Goal: Find contact information: Find contact information

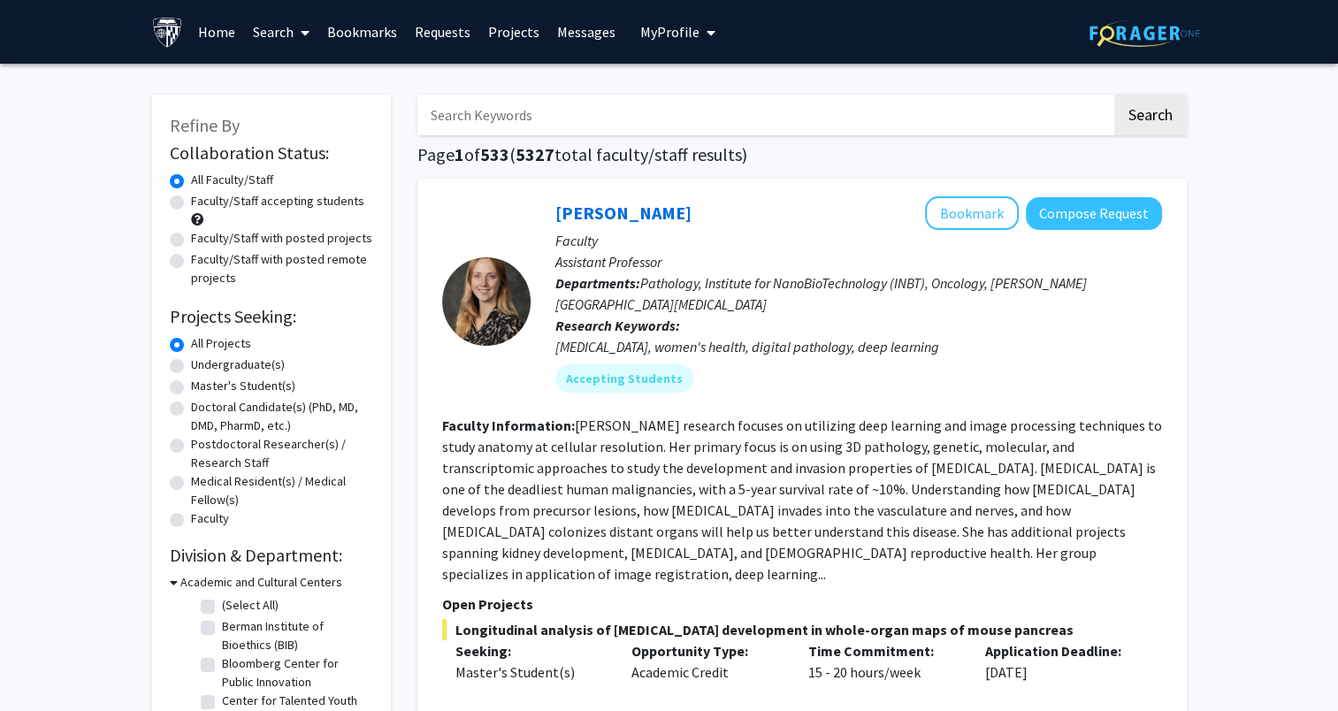
click at [463, 121] on input "Search Keywords" at bounding box center [764, 115] width 694 height 41
click at [1114, 95] on button "Search" at bounding box center [1150, 115] width 73 height 41
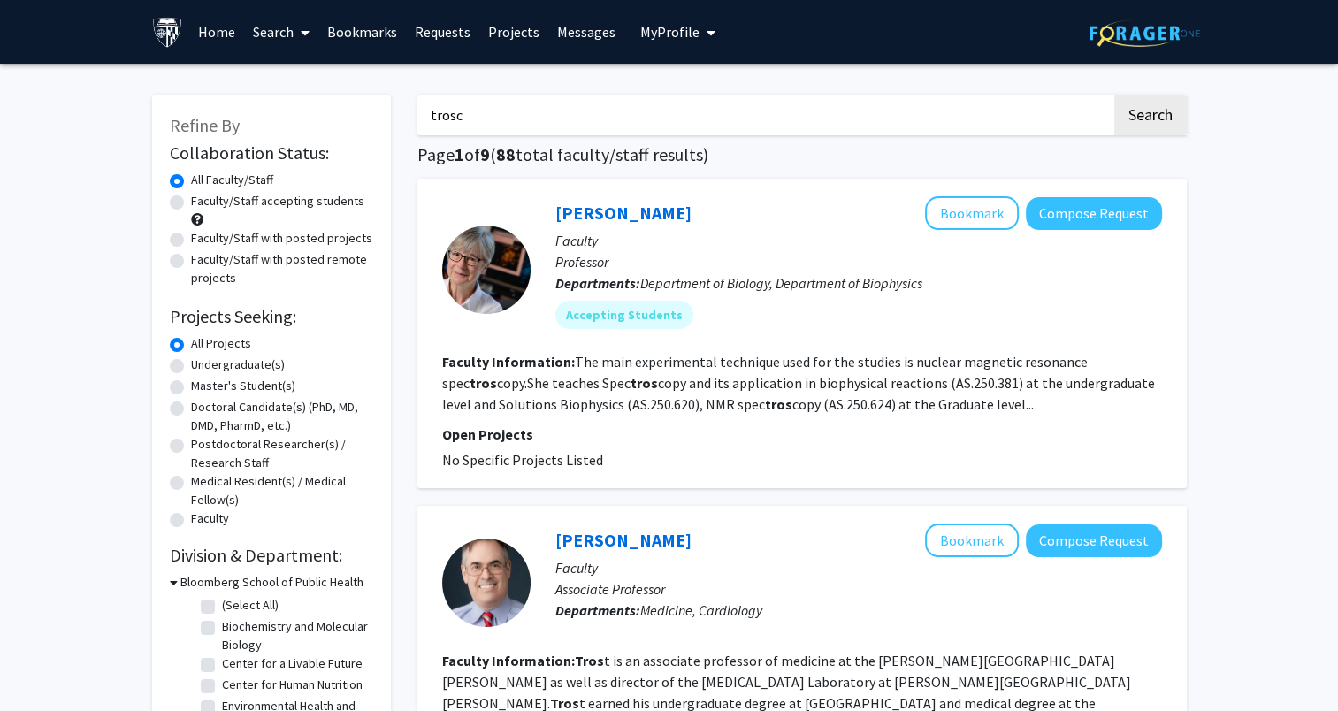
click at [1114, 95] on button "Search" at bounding box center [1150, 115] width 73 height 41
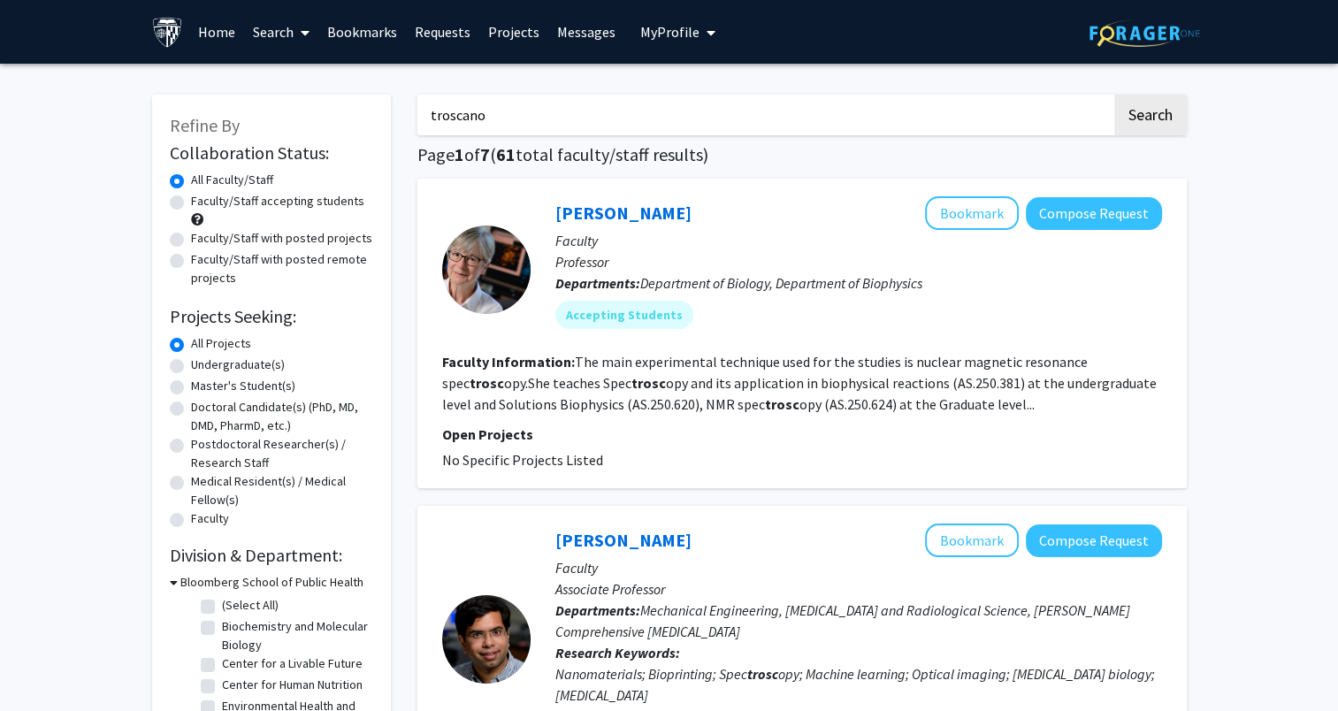
click at [1114, 95] on button "Search" at bounding box center [1150, 115] width 73 height 41
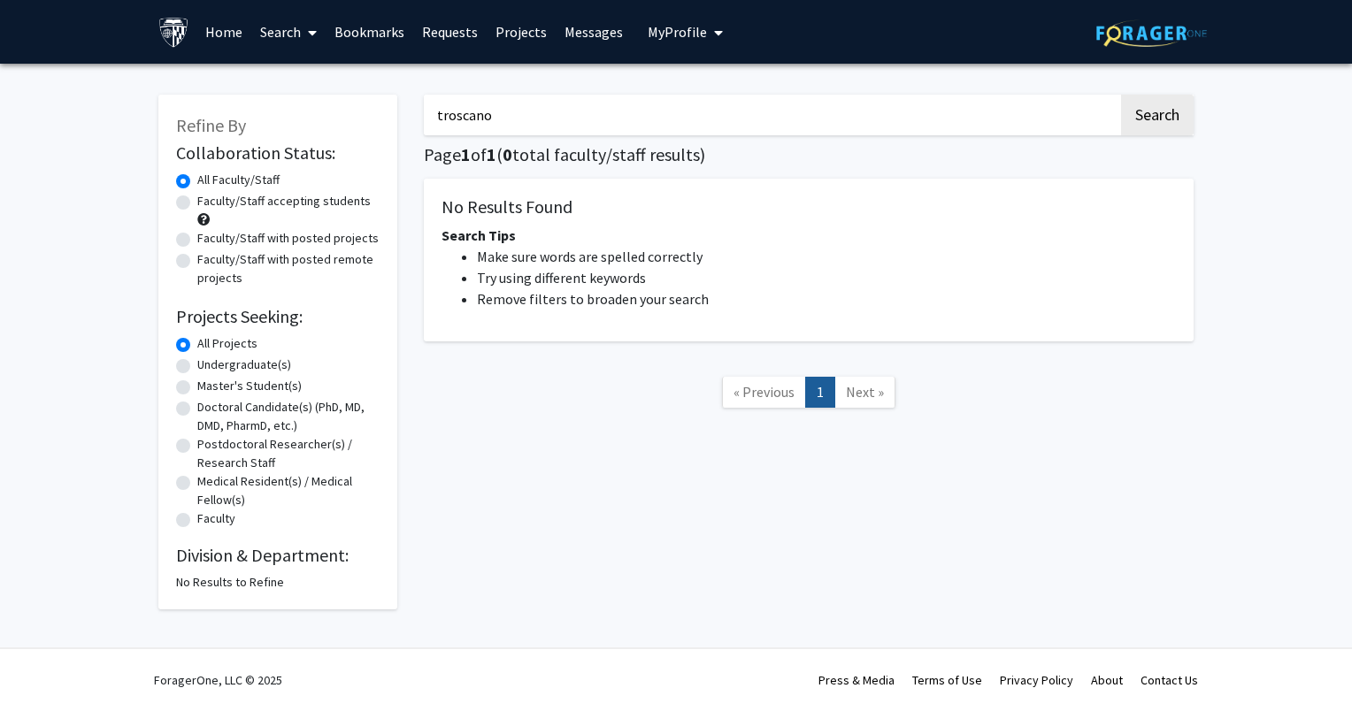
click at [463, 118] on input "troscano" at bounding box center [771, 115] width 694 height 41
click at [1121, 95] on button "Search" at bounding box center [1157, 115] width 73 height 41
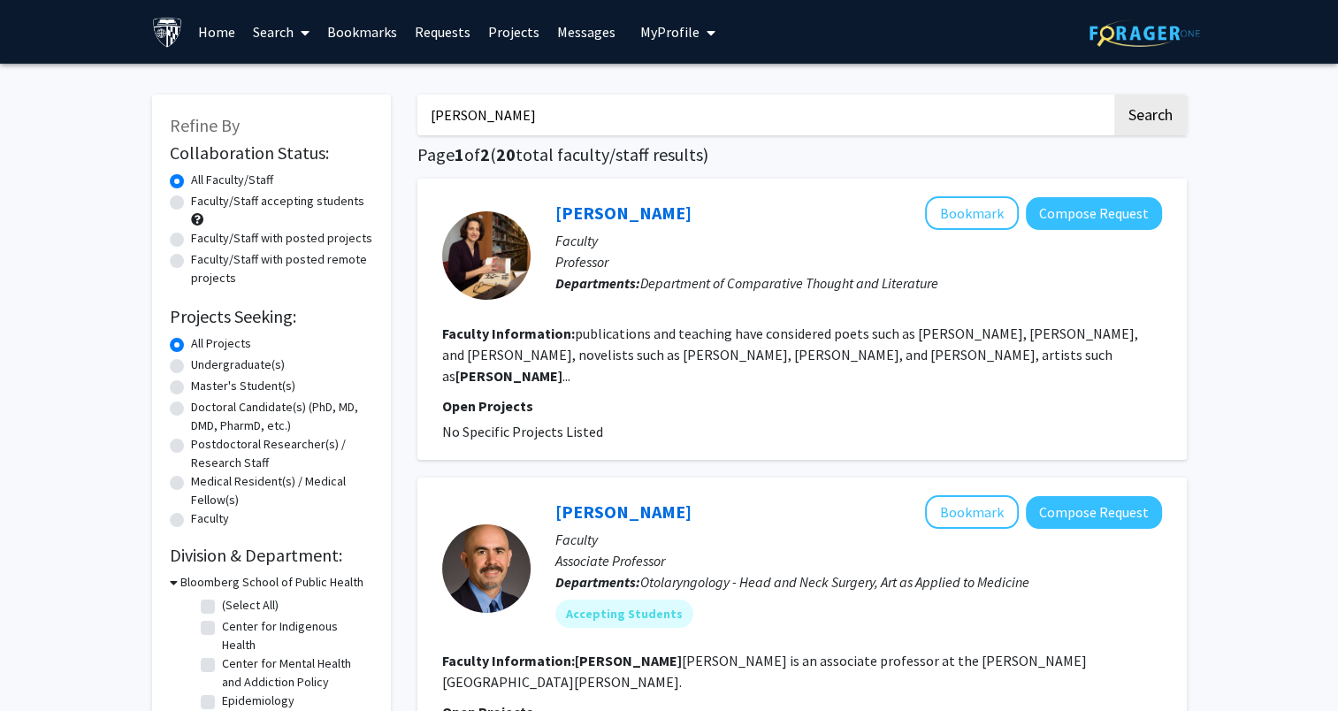
type input "[PERSON_NAME]"
click at [1114, 95] on button "Search" at bounding box center [1150, 115] width 73 height 41
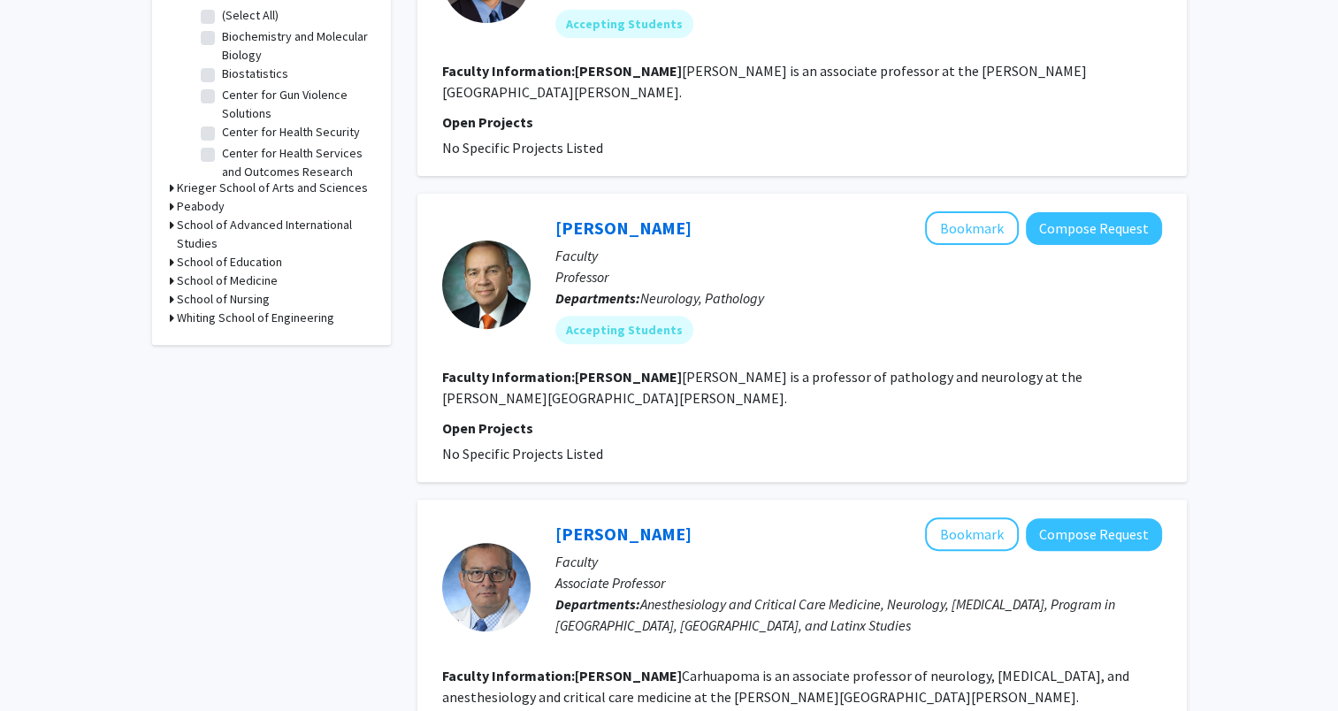
scroll to position [598, 0]
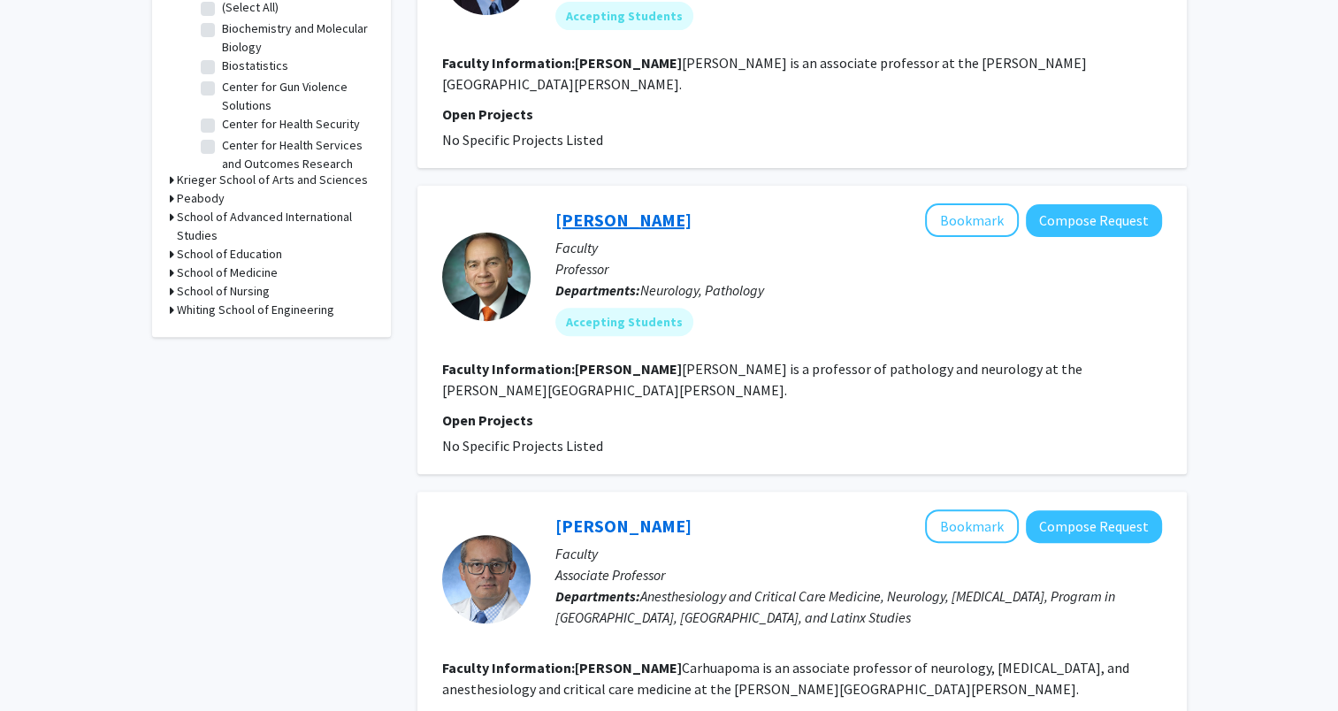
click at [625, 209] on link "[PERSON_NAME]" at bounding box center [623, 220] width 136 height 22
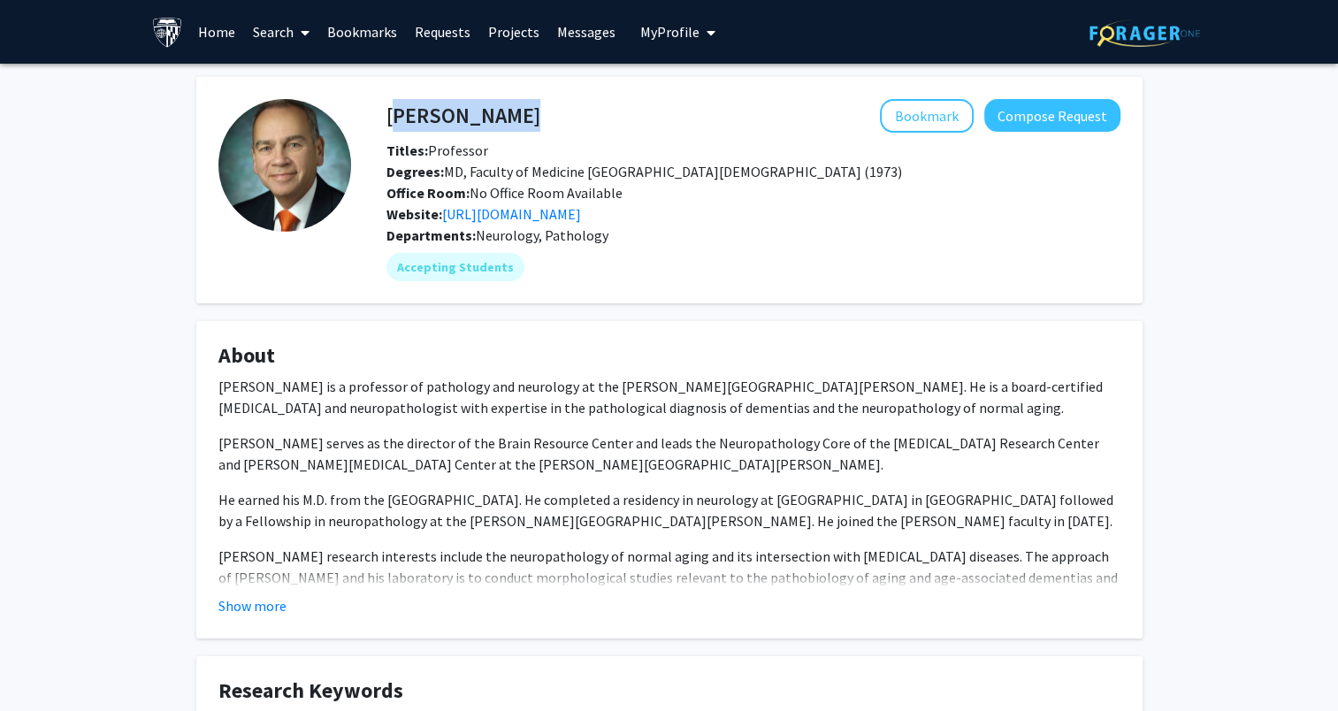
drag, startPoint x: 387, startPoint y: 117, endPoint x: 509, endPoint y: 118, distance: 122.1
click at [509, 118] on h4 "[PERSON_NAME]" at bounding box center [464, 115] width 154 height 33
drag, startPoint x: 509, startPoint y: 118, endPoint x: 521, endPoint y: 120, distance: 12.7
click at [540, 120] on div "Bookmark Compose Request" at bounding box center [830, 116] width 580 height 34
click at [487, 119] on h4 "[PERSON_NAME]" at bounding box center [464, 115] width 154 height 33
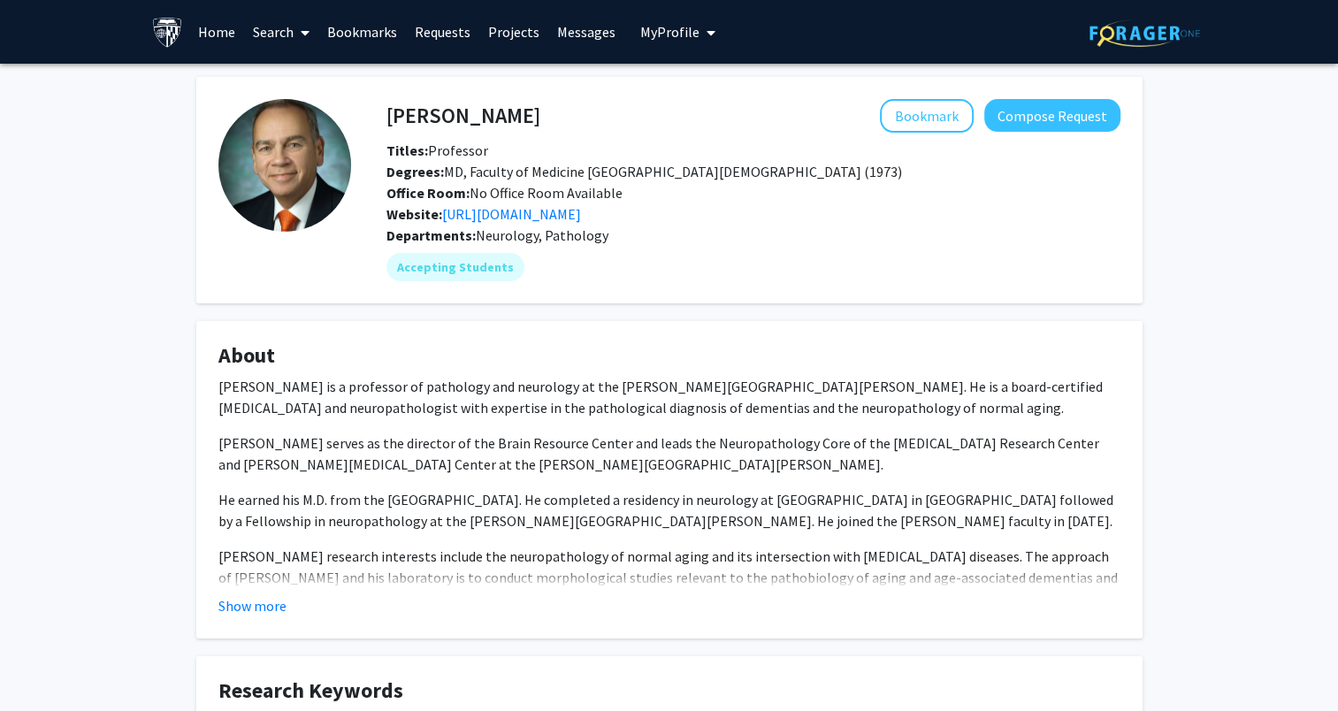
click at [487, 119] on h4 "[PERSON_NAME]" at bounding box center [464, 115] width 154 height 33
copy h4 "[PERSON_NAME]"
click at [581, 223] on link "[URL][DOMAIN_NAME]" at bounding box center [511, 214] width 139 height 18
